Goal: Information Seeking & Learning: Understand process/instructions

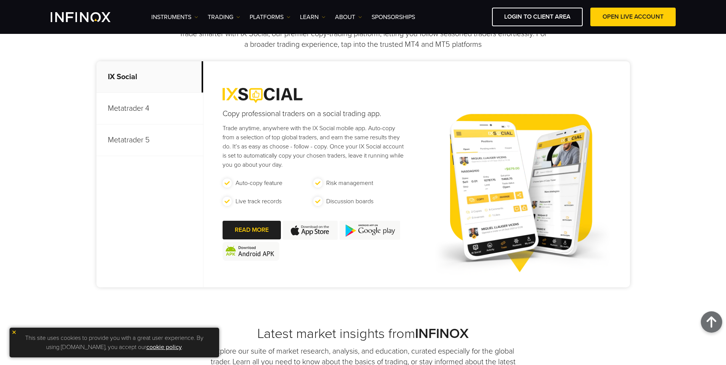
scroll to position [305, 0]
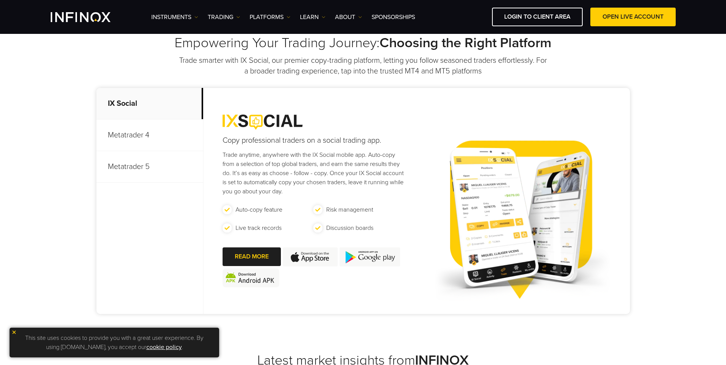
click at [123, 139] on p "Metatrader 4" at bounding box center [149, 136] width 107 height 32
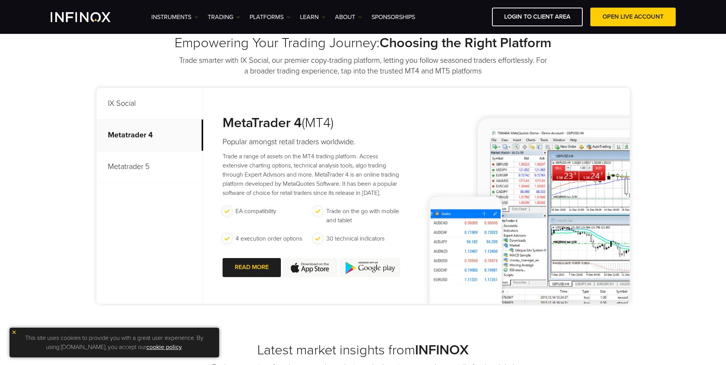
click at [127, 165] on p "Metatrader 5" at bounding box center [149, 167] width 107 height 32
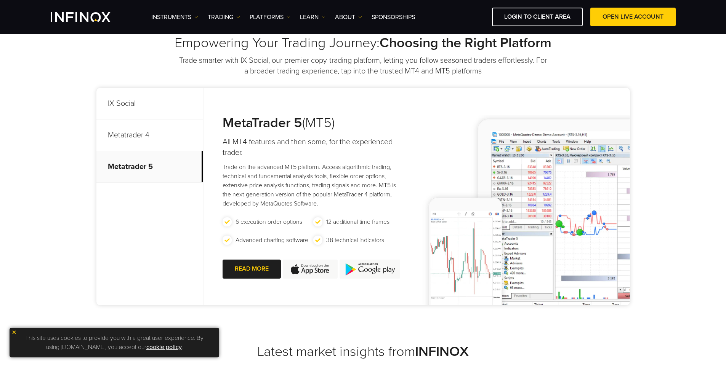
click at [140, 130] on p "Metatrader 4" at bounding box center [149, 136] width 107 height 32
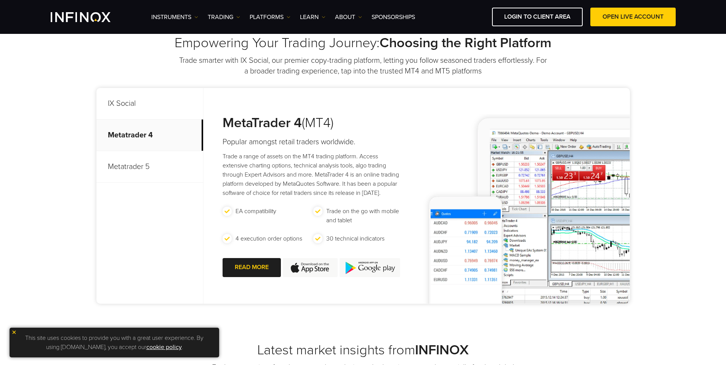
click at [149, 112] on p "IX Social" at bounding box center [149, 104] width 107 height 32
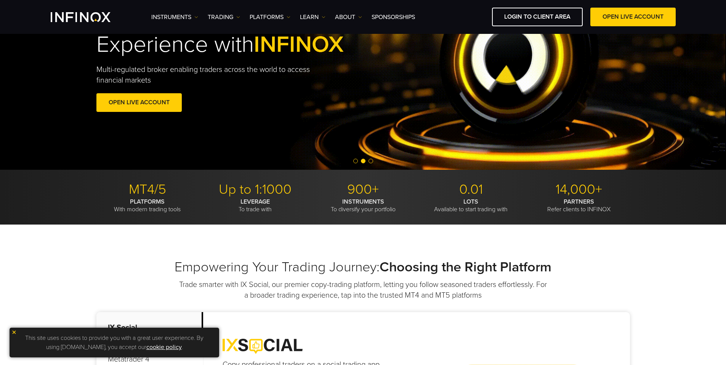
scroll to position [0, 0]
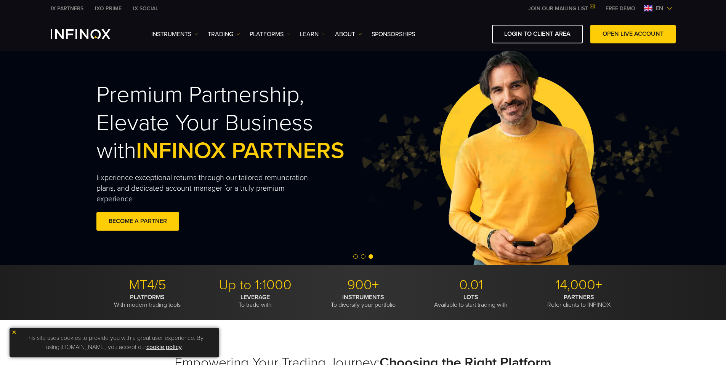
click at [652, 155] on img at bounding box center [518, 157] width 321 height 107
click at [710, 143] on div "Premium Partnership, Elevate Your Business with INFINOX PARTNERS Experience exc…" at bounding box center [363, 157] width 726 height 216
click at [356, 257] on span "Go to slide 1" at bounding box center [355, 256] width 5 height 5
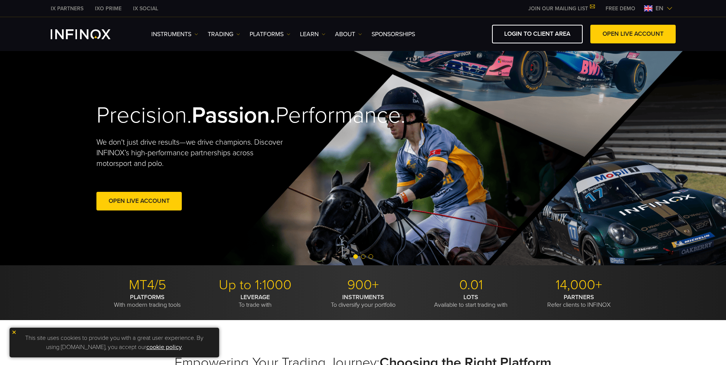
click at [363, 257] on span "Go to slide 2" at bounding box center [363, 256] width 5 height 5
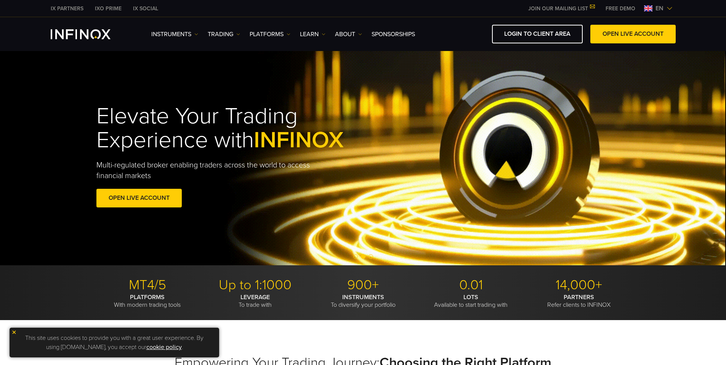
click at [371, 259] on span "Go to slide 3" at bounding box center [370, 256] width 5 height 5
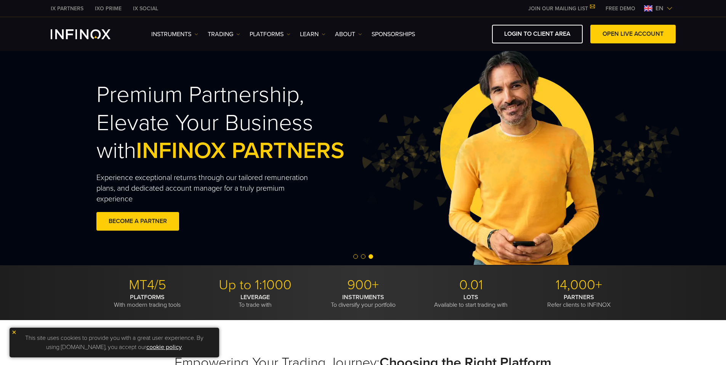
click at [291, 32] on ul "Instruments Instruments Product Information TRADING Accounts DEMO" at bounding box center [283, 34] width 264 height 9
click at [288, 33] on img at bounding box center [288, 34] width 4 height 4
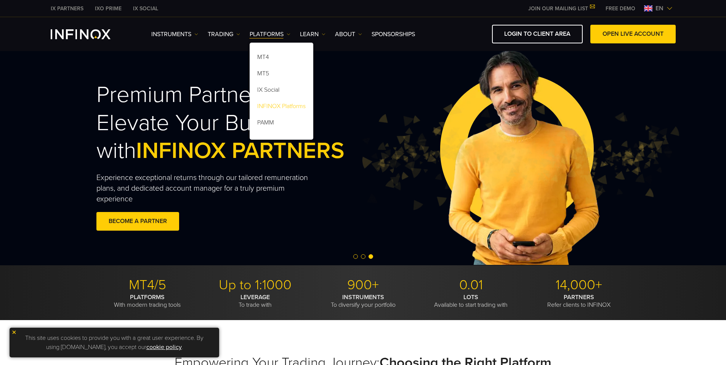
click at [286, 106] on link "INFINOX Platforms" at bounding box center [282, 107] width 64 height 16
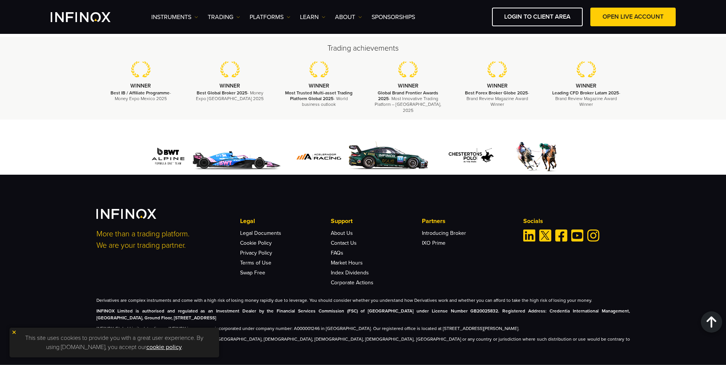
scroll to position [2545, 0]
click at [241, 17] on ul "Instruments Instruments Product Information TRADING Accounts DEMO" at bounding box center [283, 17] width 264 height 9
click at [238, 17] on img at bounding box center [238, 17] width 4 height 4
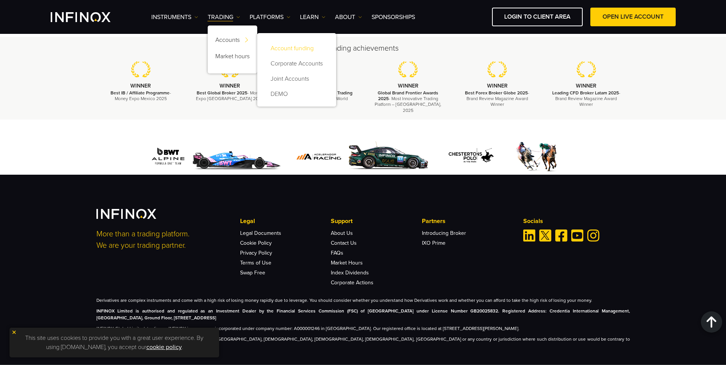
click at [298, 52] on link "Account funding" at bounding box center [297, 48] width 64 height 15
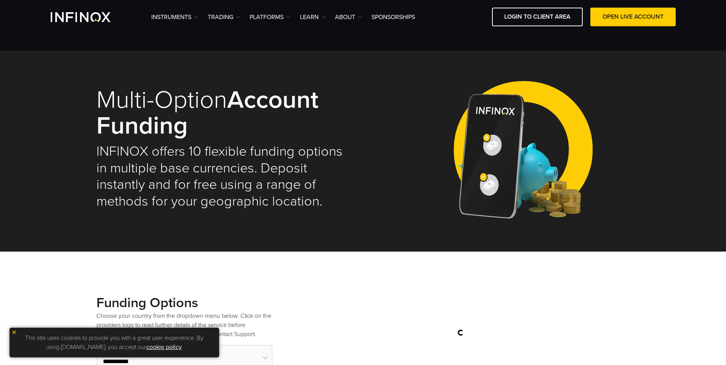
select select "***"
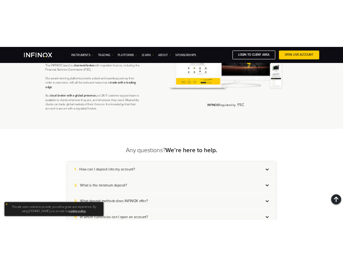
scroll to position [1267, 0]
